Goal: Task Accomplishment & Management: Use online tool/utility

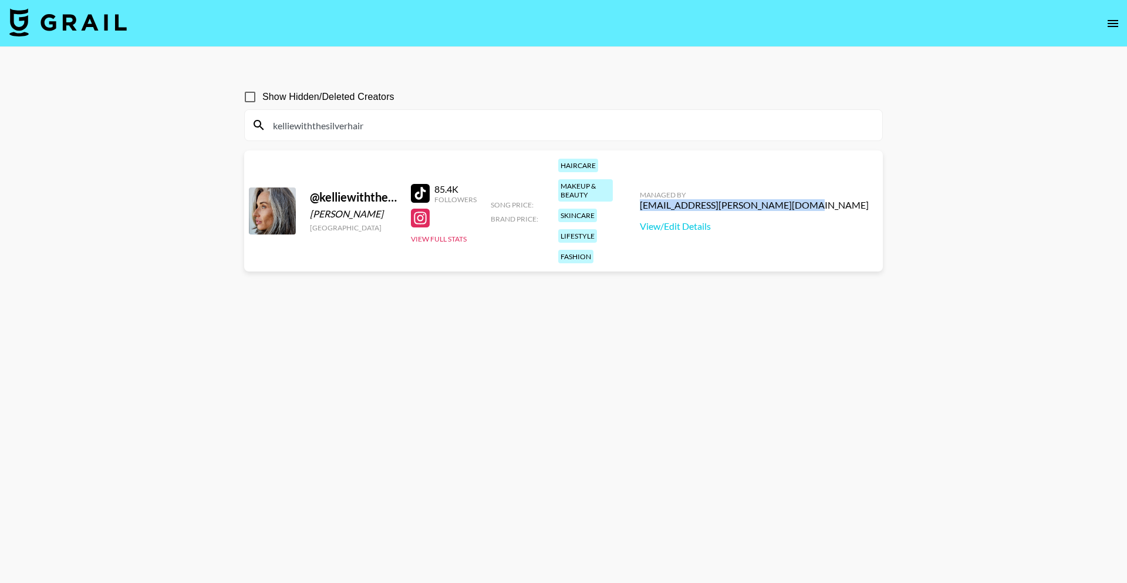
click at [65, 22] on img at bounding box center [67, 22] width 117 height 28
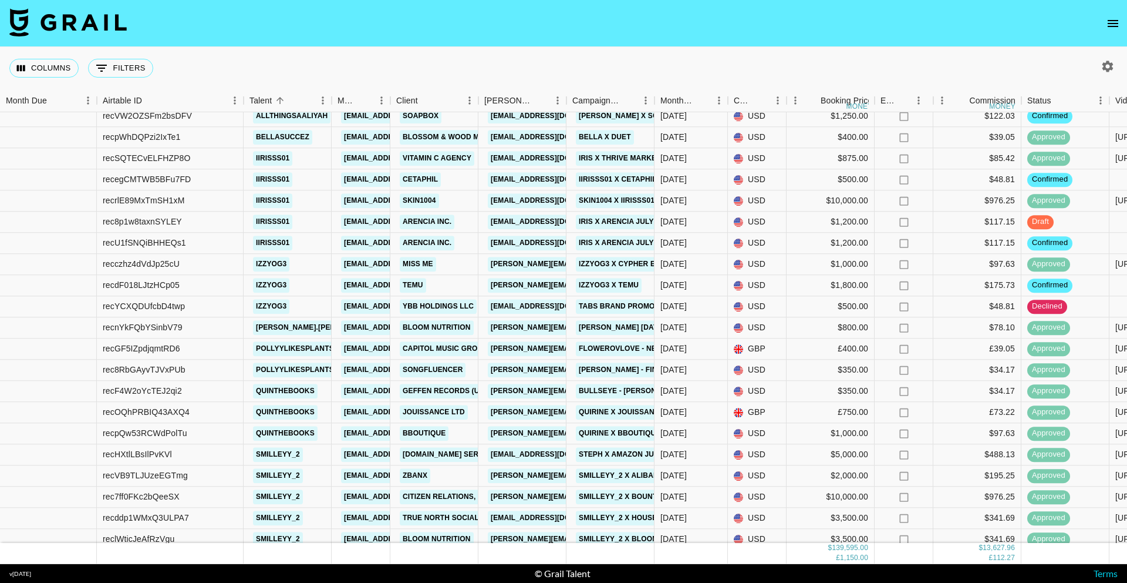
scroll to position [1010, 0]
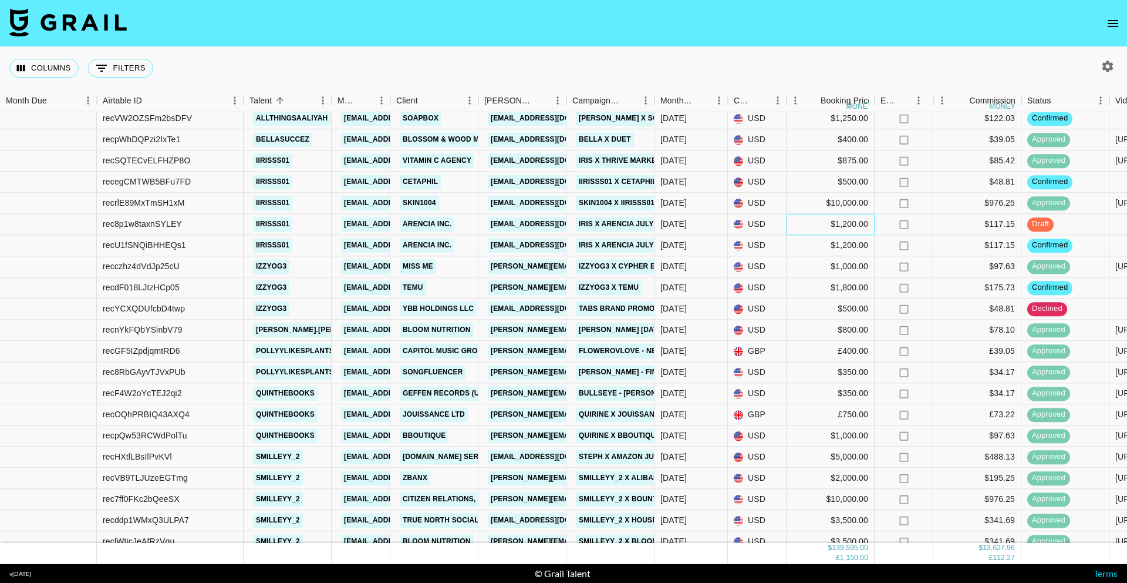
click at [831, 229] on div "$1,200.00" at bounding box center [831, 224] width 88 height 21
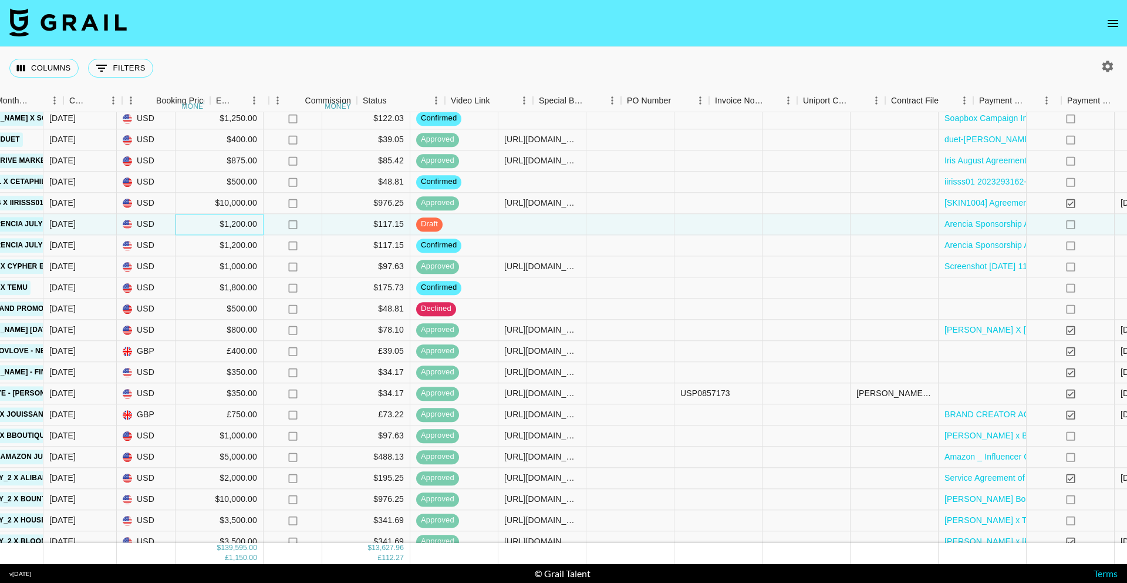
scroll to position [1010, 665]
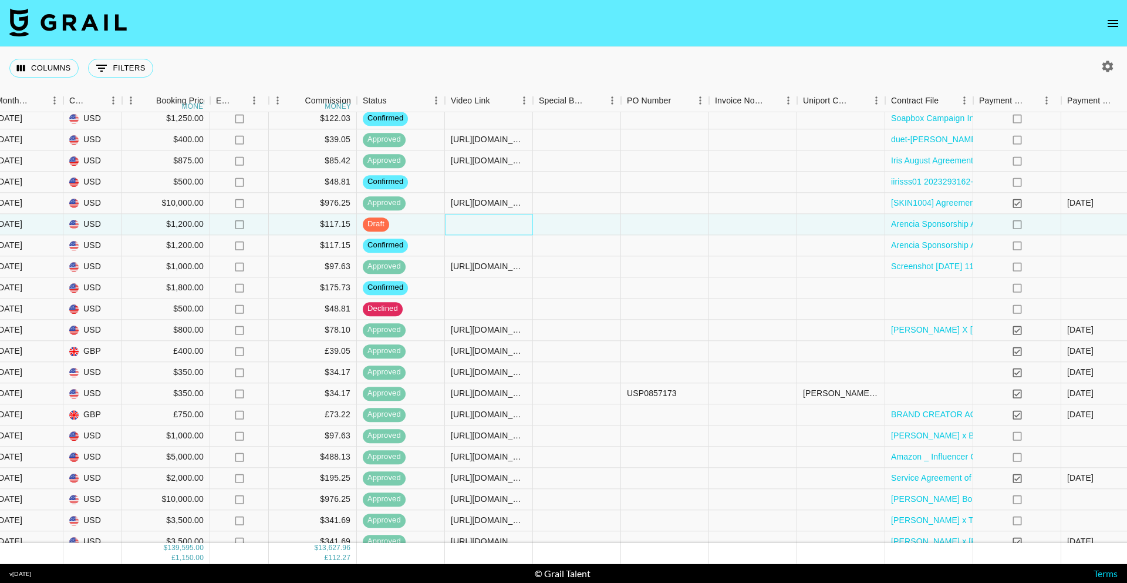
click at [499, 220] on div at bounding box center [489, 224] width 88 height 21
type input "[URL][DOMAIN_NAME]"
click at [580, 228] on div at bounding box center [577, 224] width 88 height 21
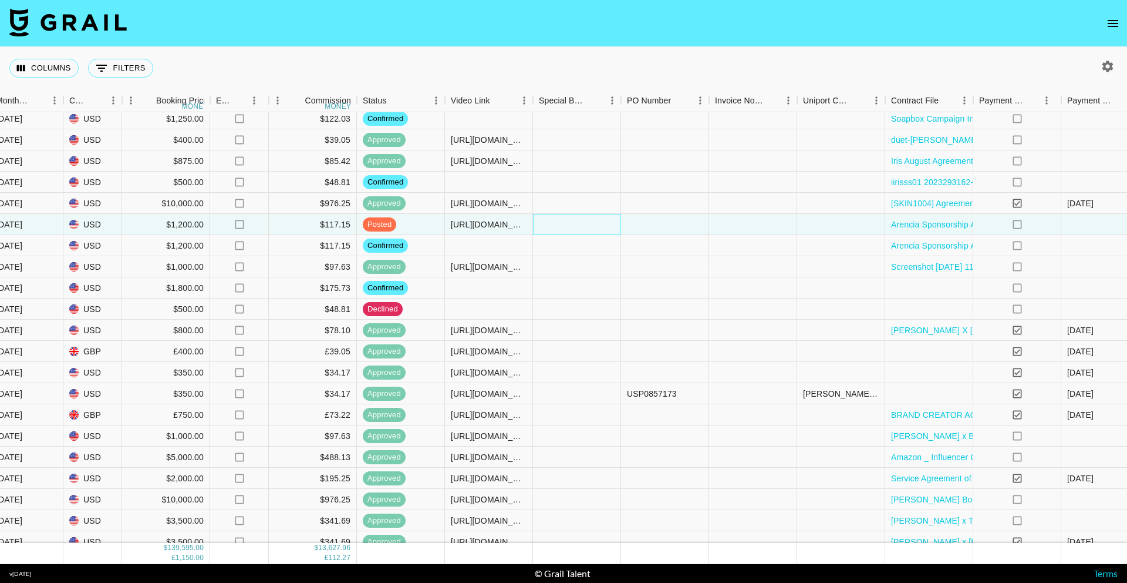
scroll to position [1010, 822]
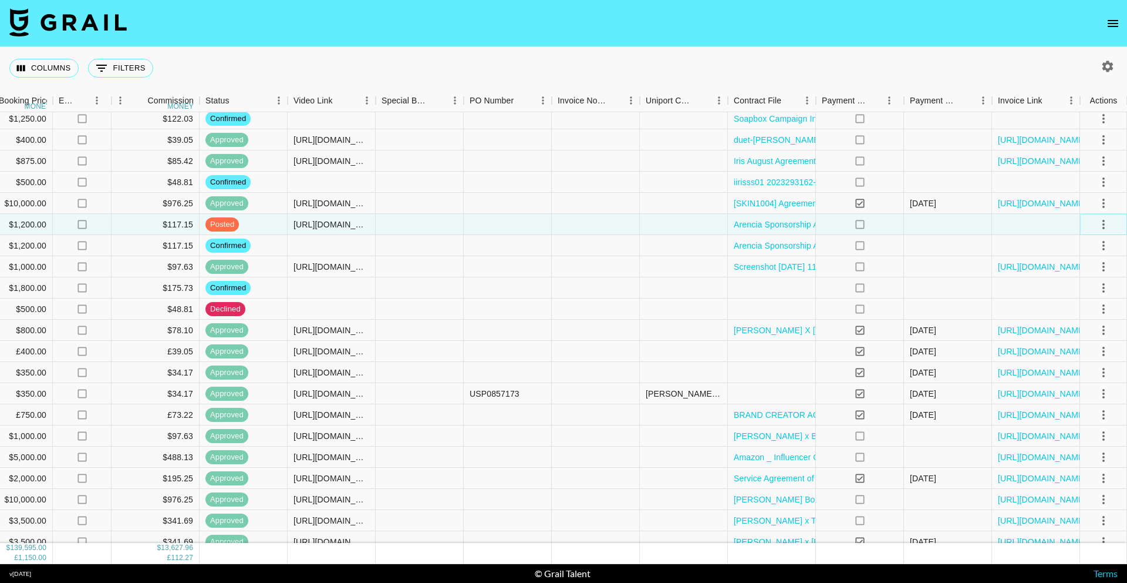
click at [1100, 226] on icon "select merge strategy" at bounding box center [1104, 224] width 14 height 14
click at [1090, 335] on div "Approve" at bounding box center [1078, 334] width 36 height 14
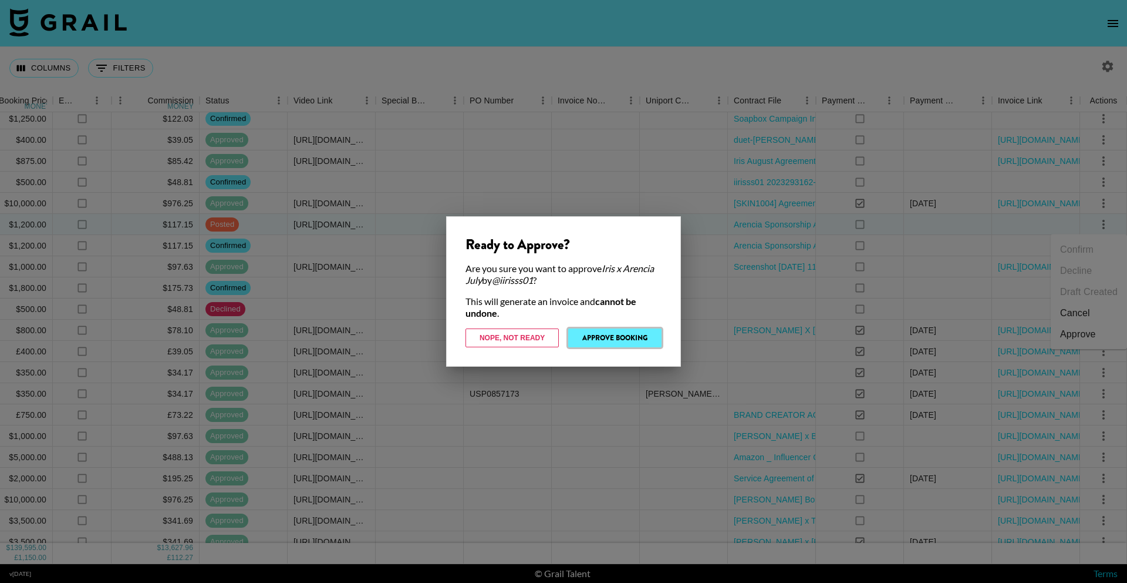
click at [585, 334] on button "Approve Booking" at bounding box center [614, 337] width 93 height 19
